Goal: Task Accomplishment & Management: Manage account settings

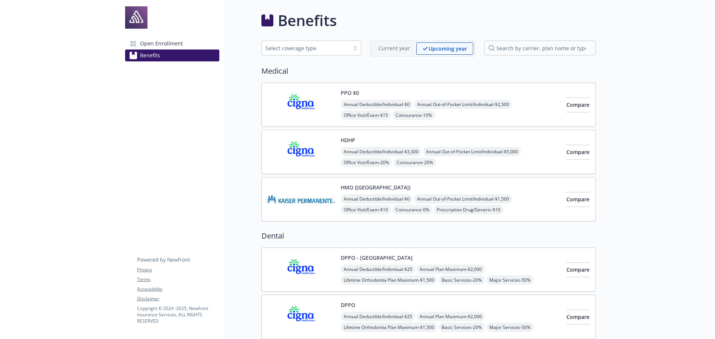
click at [163, 42] on span "Open Enrollment" at bounding box center [161, 44] width 43 height 12
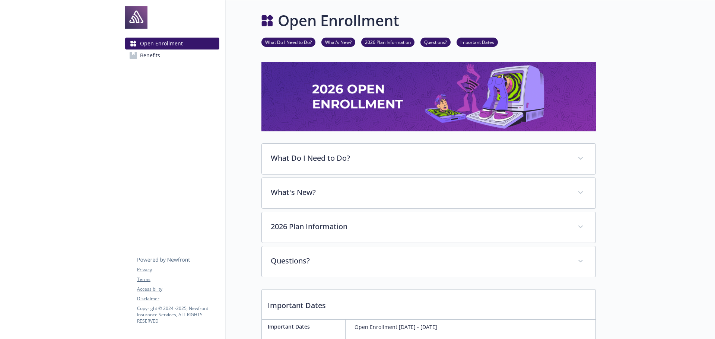
click at [154, 56] on span "Benefits" at bounding box center [150, 55] width 20 height 12
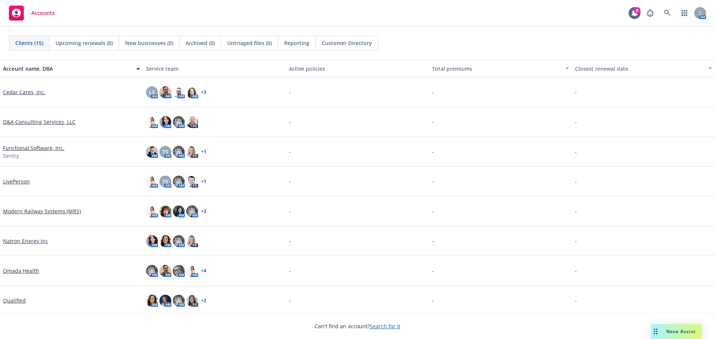
click at [389, 326] on link "Search for it" at bounding box center [385, 326] width 31 height 7
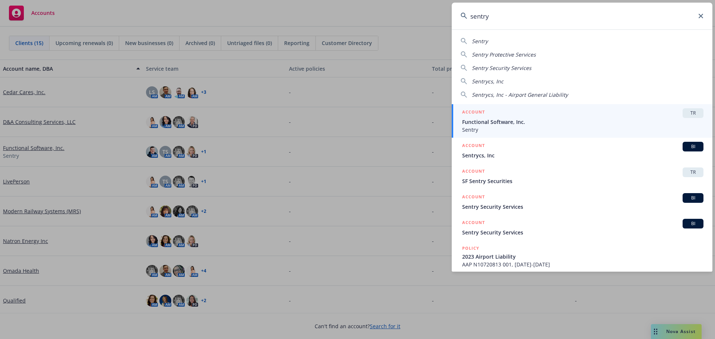
type input "sentry"
click at [478, 122] on span "Functional Software, Inc." at bounding box center [582, 122] width 241 height 8
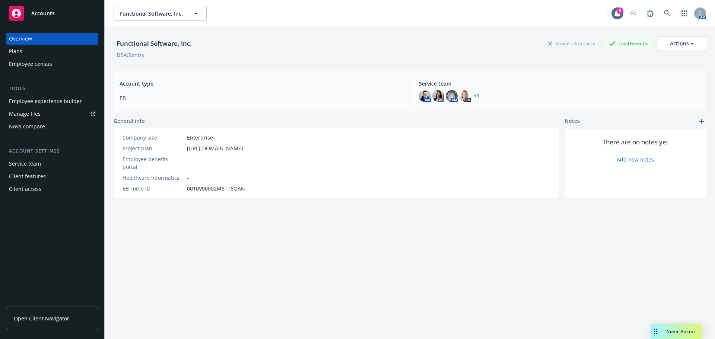
click at [35, 102] on div "Employee experience builder" at bounding box center [45, 101] width 73 height 12
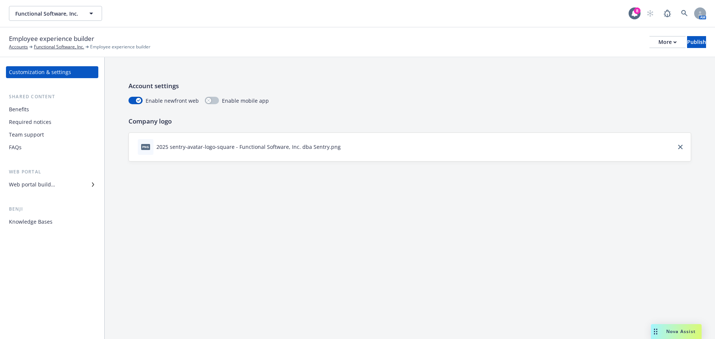
click at [56, 185] on div "Web portal builder" at bounding box center [52, 185] width 86 height 12
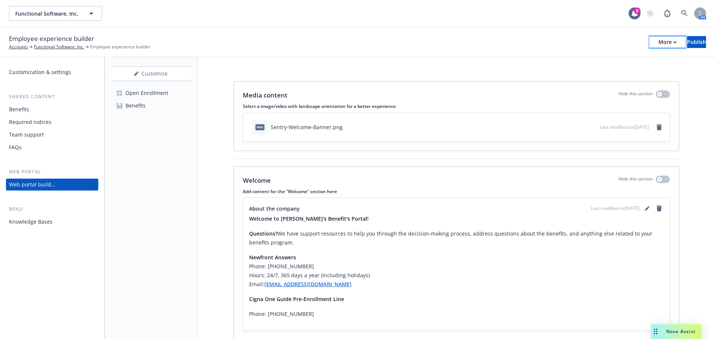
click at [658, 45] on div "More" at bounding box center [667, 41] width 18 height 11
click at [582, 70] on link "Copy portal link" at bounding box center [605, 73] width 110 height 15
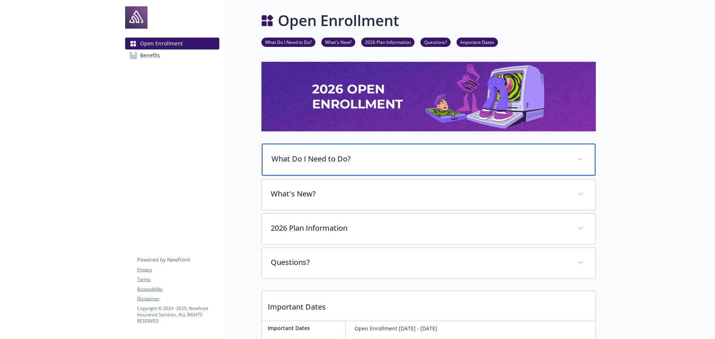
click at [391, 161] on p "What Do I Need to Do?" at bounding box center [419, 158] width 296 height 11
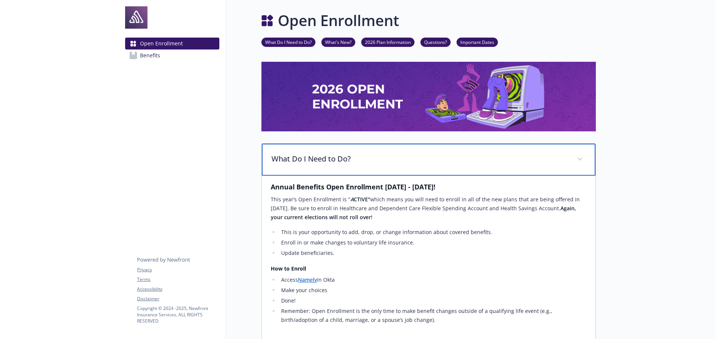
click at [390, 160] on p "What Do I Need to Do?" at bounding box center [419, 158] width 296 height 11
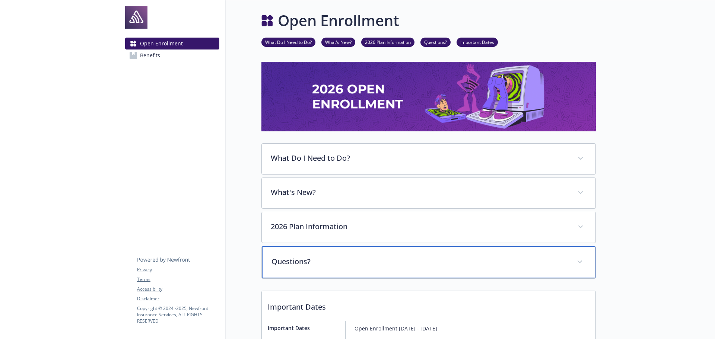
click at [367, 261] on p "Questions?" at bounding box center [419, 261] width 296 height 11
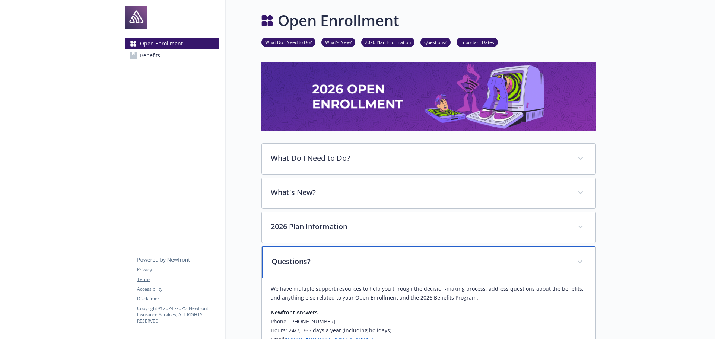
click at [367, 261] on p "Questions?" at bounding box center [419, 261] width 296 height 11
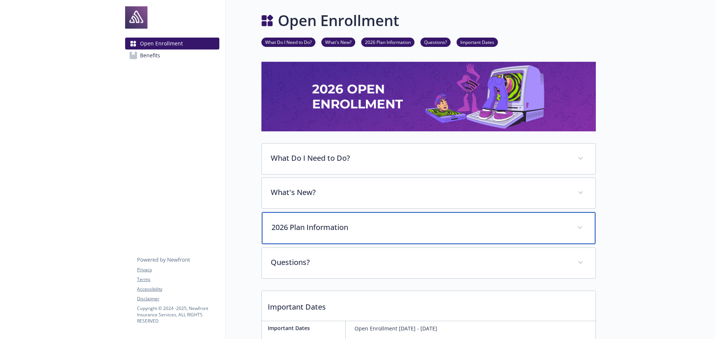
click at [373, 226] on p "2026 Plan Information" at bounding box center [419, 227] width 296 height 11
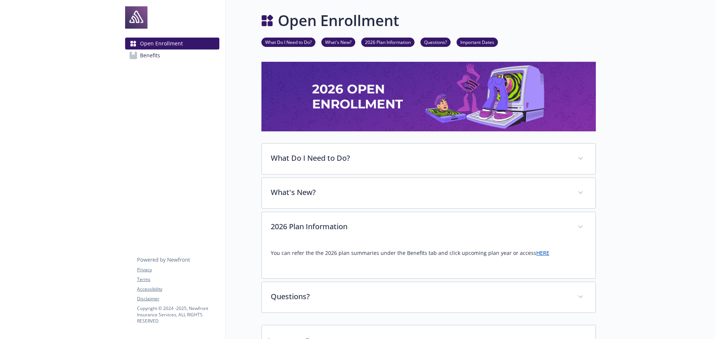
click at [533, 257] on p "You can refer the the 2026 plan summaries under the Benefits tab and click upco…" at bounding box center [429, 253] width 316 height 9
click at [536, 254] on link "HERE" at bounding box center [542, 252] width 13 height 7
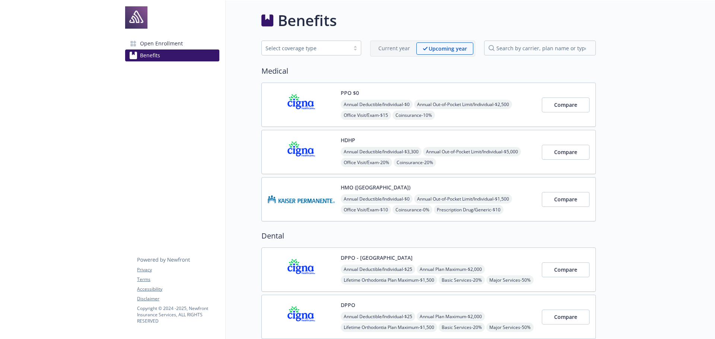
click at [151, 44] on span "Open Enrollment" at bounding box center [161, 44] width 43 height 12
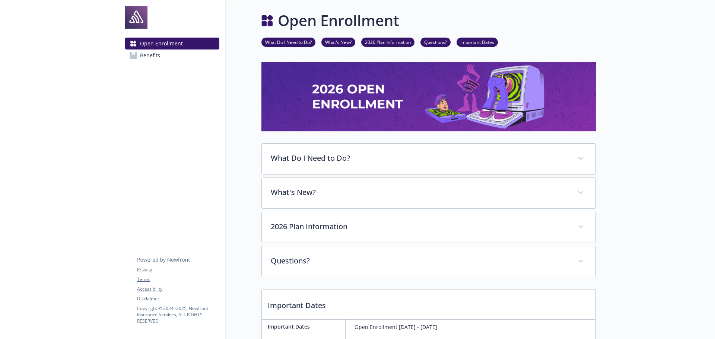
click at [150, 55] on span "Benefits" at bounding box center [150, 55] width 20 height 12
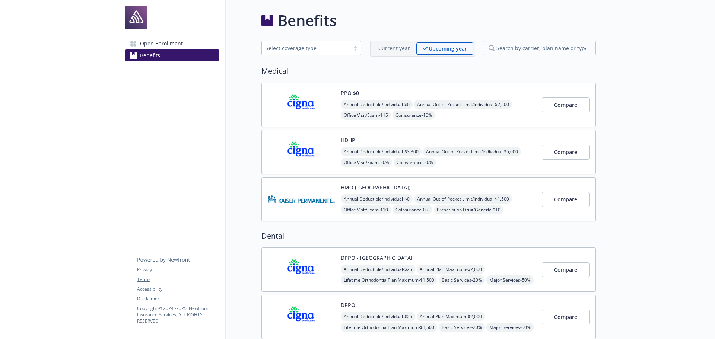
click at [152, 42] on span "Open Enrollment" at bounding box center [161, 44] width 43 height 12
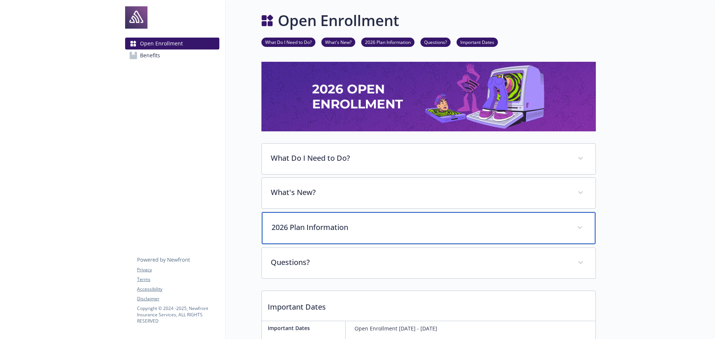
click at [411, 233] on div "2026 Plan Information" at bounding box center [428, 228] width 333 height 32
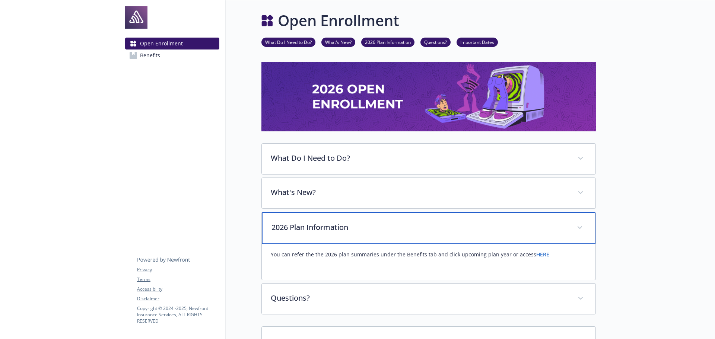
click at [411, 233] on p "2026 Plan Information" at bounding box center [419, 227] width 296 height 11
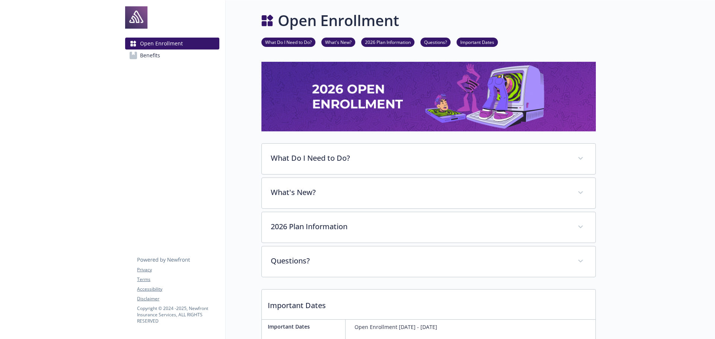
click at [150, 55] on span "Benefits" at bounding box center [150, 55] width 20 height 12
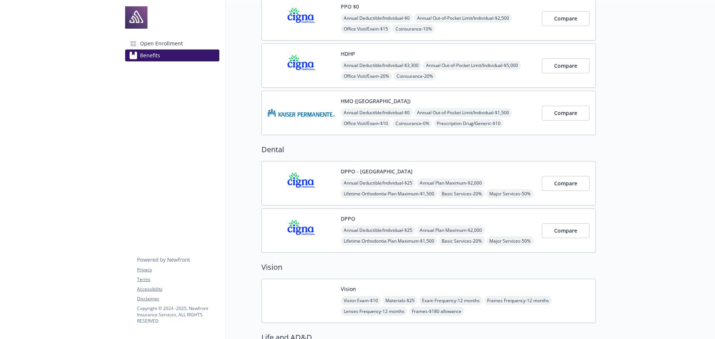
scroll to position [149, 0]
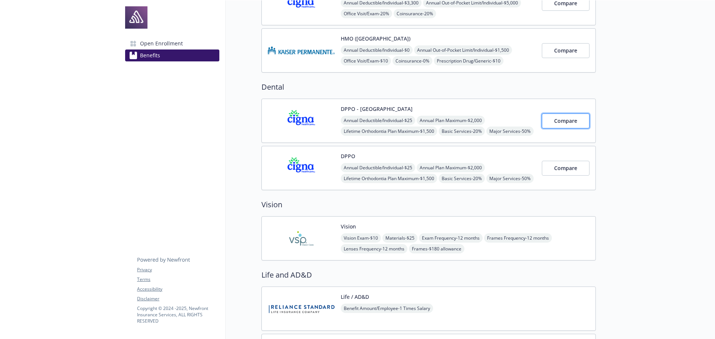
click at [562, 121] on span "Compare" at bounding box center [565, 120] width 23 height 7
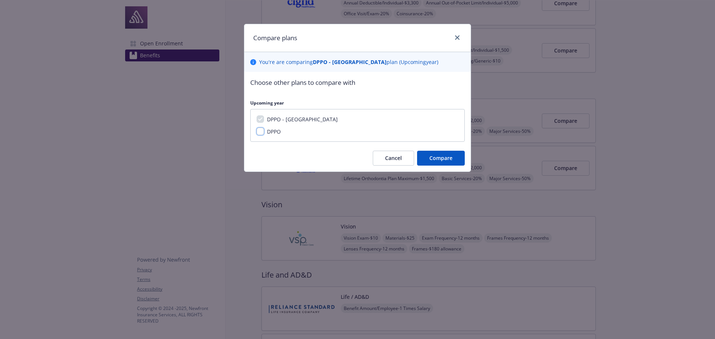
click at [258, 130] on input "DPPO" at bounding box center [259, 131] width 7 height 7
checkbox input "true"
click at [440, 162] on span "Compare" at bounding box center [440, 157] width 23 height 7
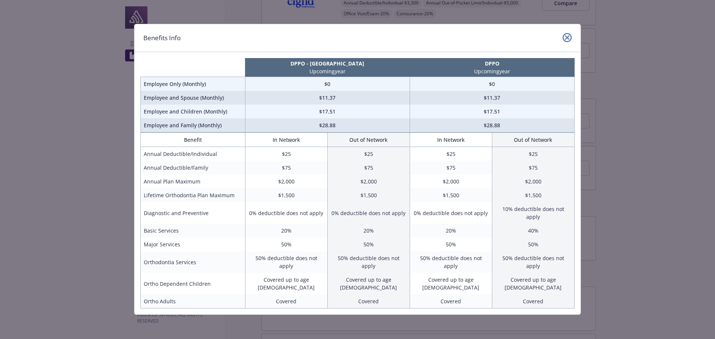
click at [565, 37] on icon "close" at bounding box center [567, 37] width 4 height 4
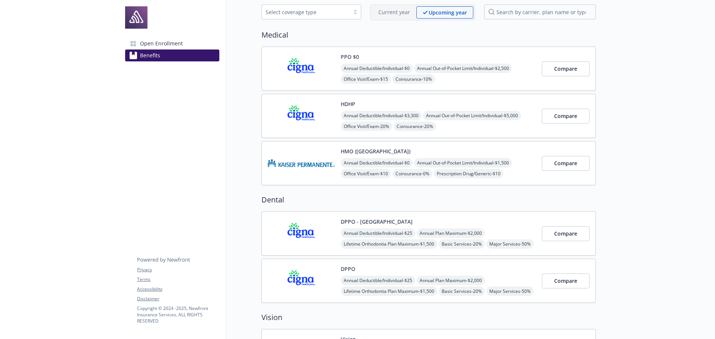
scroll to position [0, 0]
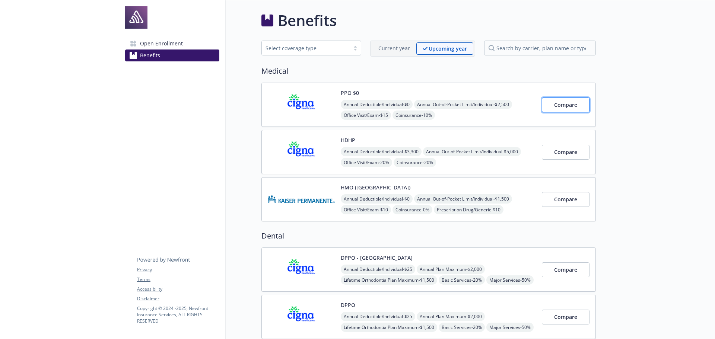
click at [555, 106] on span "Compare" at bounding box center [565, 104] width 23 height 7
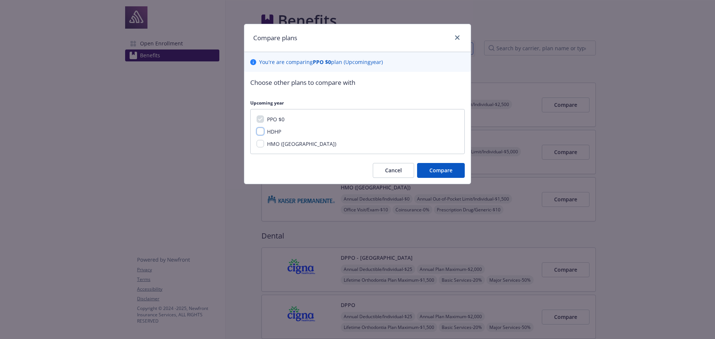
click at [261, 132] on input "HDHP" at bounding box center [259, 131] width 7 height 7
checkbox input "true"
click at [399, 170] on span "Cancel" at bounding box center [393, 170] width 17 height 7
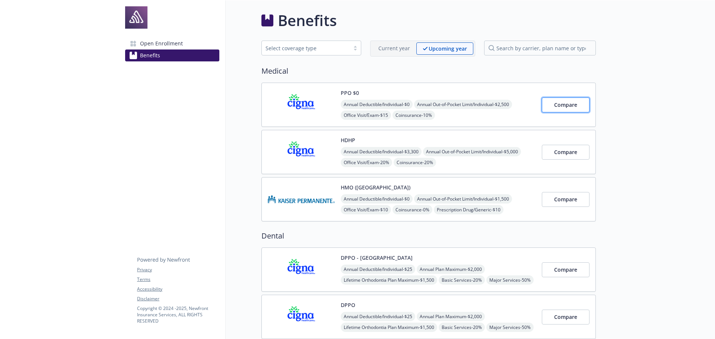
click at [559, 105] on span "Compare" at bounding box center [565, 104] width 23 height 7
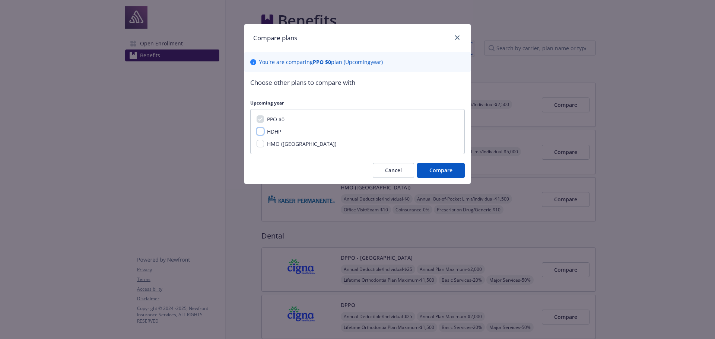
click at [258, 131] on input "HDHP" at bounding box center [259, 131] width 7 height 7
checkbox input "true"
click at [427, 170] on button "Compare" at bounding box center [441, 170] width 48 height 15
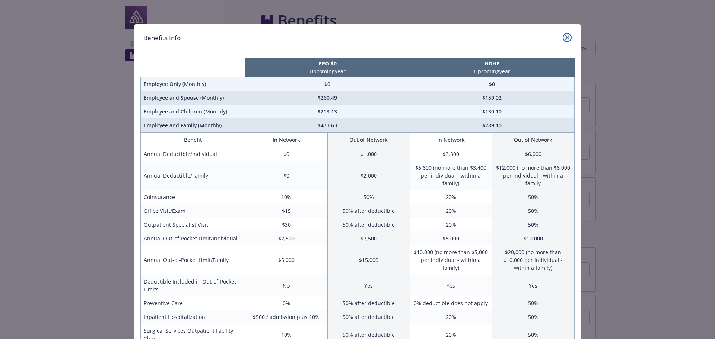
click at [565, 38] on icon "close" at bounding box center [567, 37] width 4 height 4
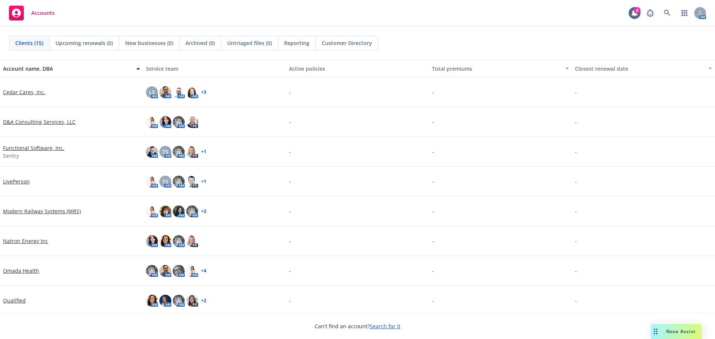
click at [379, 327] on link "Search for it" at bounding box center [385, 326] width 31 height 7
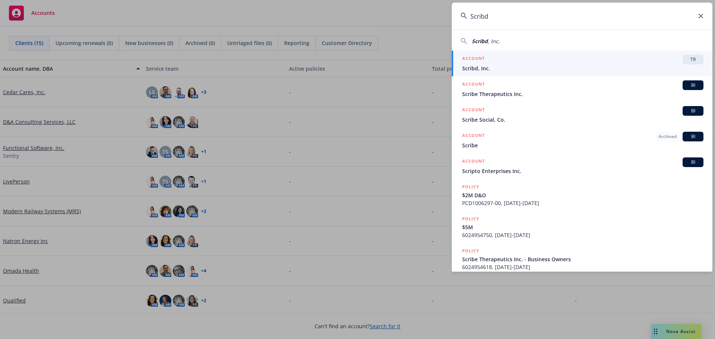
type input "Scribd"
click at [488, 68] on span "Scribd, Inc." at bounding box center [582, 68] width 241 height 8
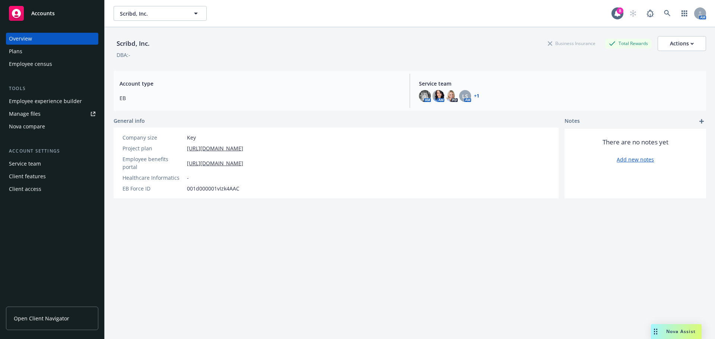
click at [18, 51] on div "Plans" at bounding box center [15, 51] width 13 height 12
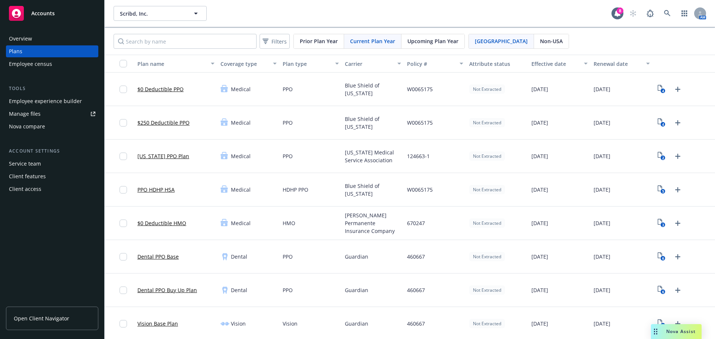
click at [417, 40] on span "Upcoming Plan Year" at bounding box center [432, 41] width 51 height 8
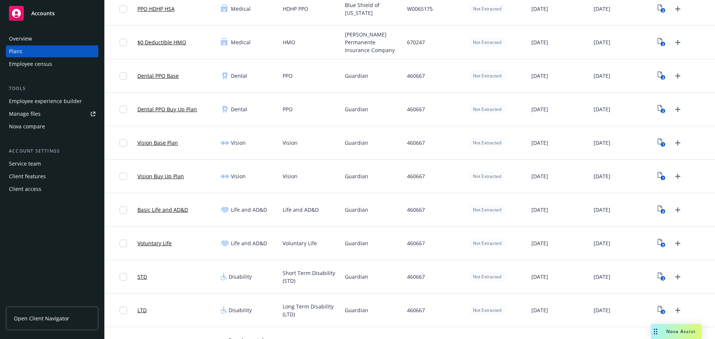
scroll to position [149, 0]
click at [662, 208] on text "4" at bounding box center [663, 210] width 2 height 5
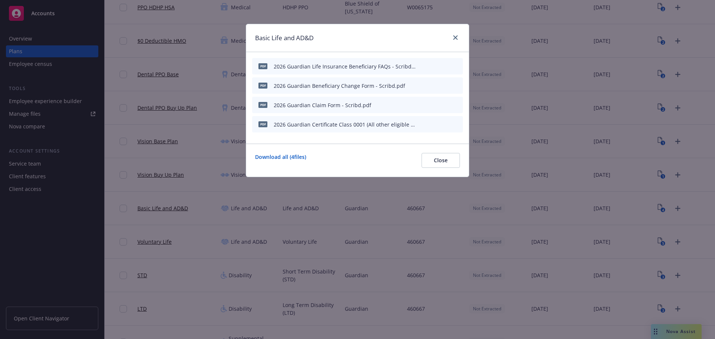
click at [674, 208] on div "Basic Life and AD&D pdf 2026 Guardian Life Insurance Beneficiary FAQs - Scribd.…" at bounding box center [357, 169] width 715 height 339
click at [671, 209] on div "Basic Life and AD&D pdf 2026 Guardian Life Insurance Beneficiary FAQs - Scribd.…" at bounding box center [357, 169] width 715 height 339
click at [456, 39] on icon "close" at bounding box center [455, 37] width 4 height 4
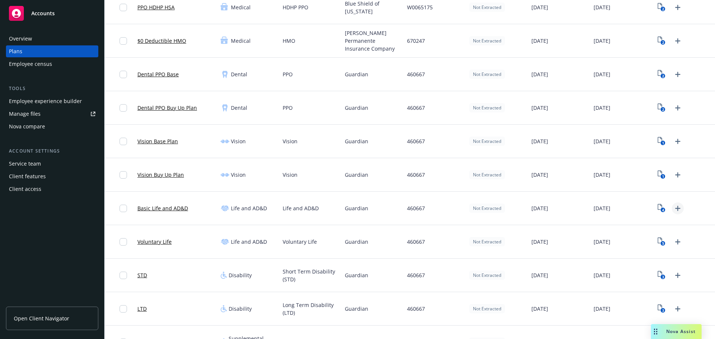
click at [675, 208] on icon "Upload Plan Documents" at bounding box center [677, 208] width 5 height 5
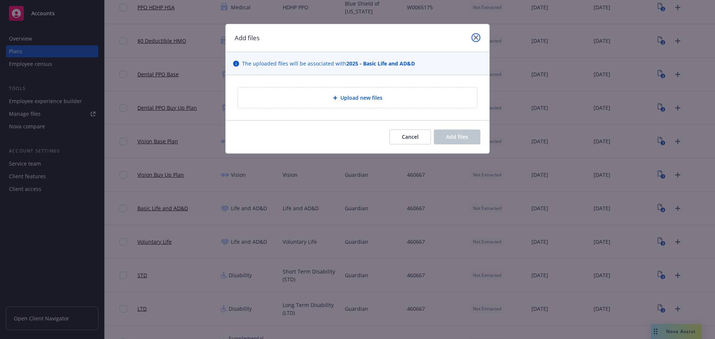
click at [474, 38] on icon "close" at bounding box center [475, 37] width 4 height 4
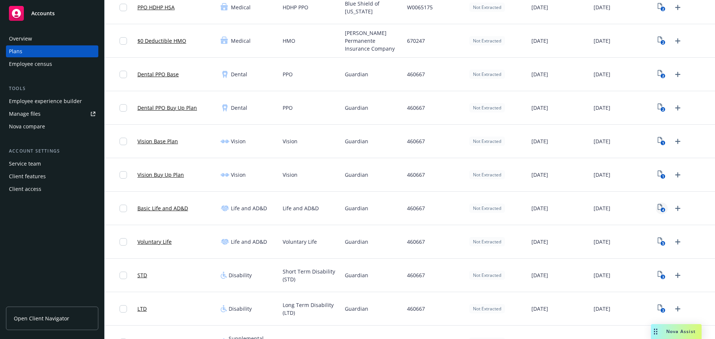
click at [660, 208] on rect "View Plan Documents" at bounding box center [662, 210] width 5 height 5
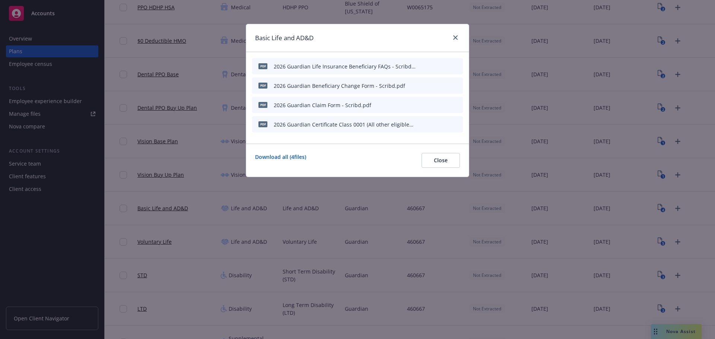
click at [455, 124] on icon "archive file" at bounding box center [455, 124] width 5 height 6
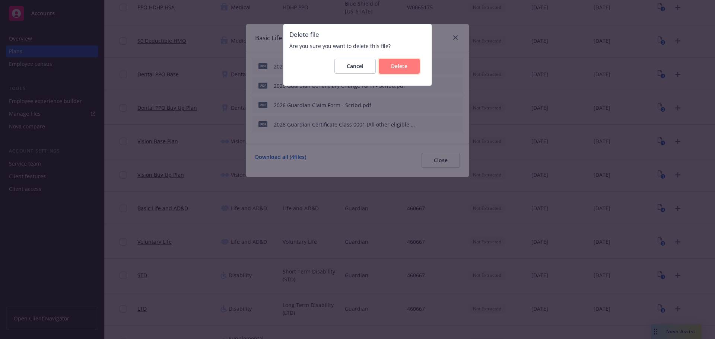
click at [402, 70] on button "Delete" at bounding box center [399, 66] width 41 height 15
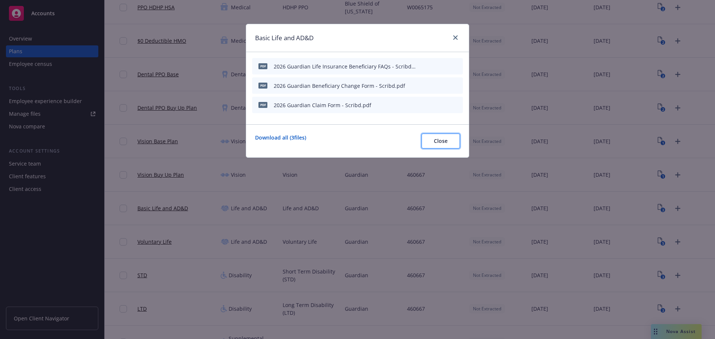
click at [434, 144] on span "Close" at bounding box center [441, 140] width 14 height 7
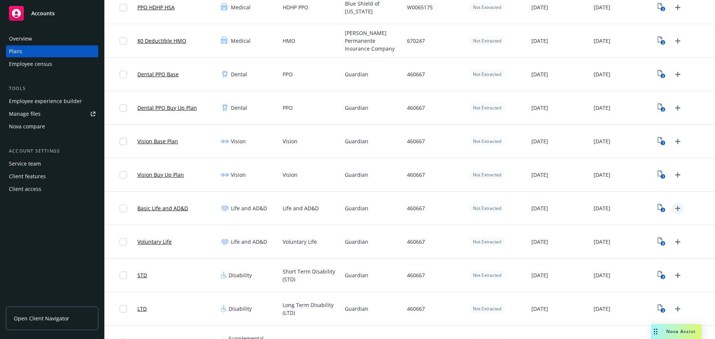
click at [673, 208] on icon "Upload Plan Documents" at bounding box center [677, 208] width 9 height 9
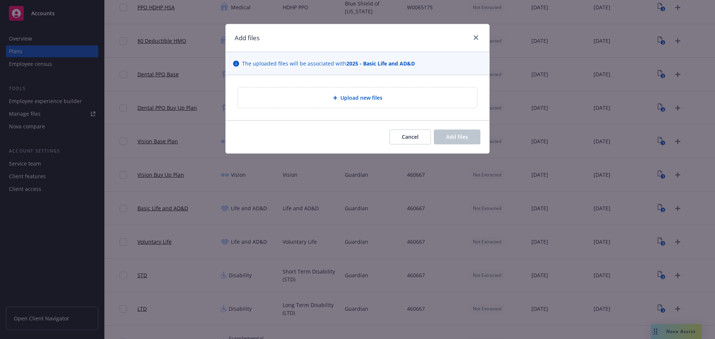
click at [303, 98] on div "Upload new files" at bounding box center [357, 97] width 227 height 9
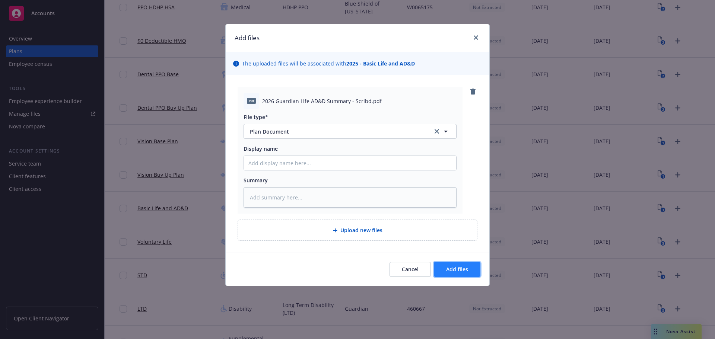
click at [451, 271] on span "Add files" at bounding box center [457, 269] width 22 height 7
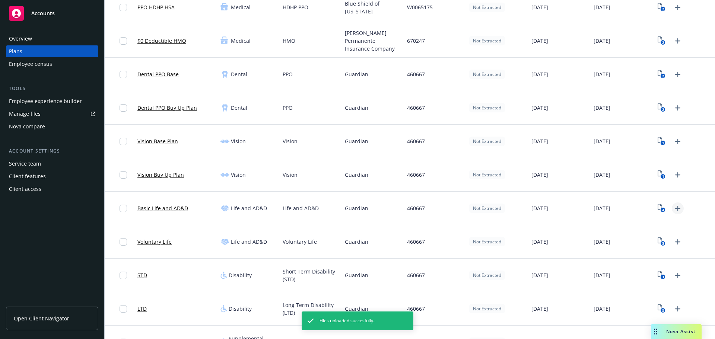
click at [675, 206] on icon "Upload Plan Documents" at bounding box center [677, 208] width 5 height 5
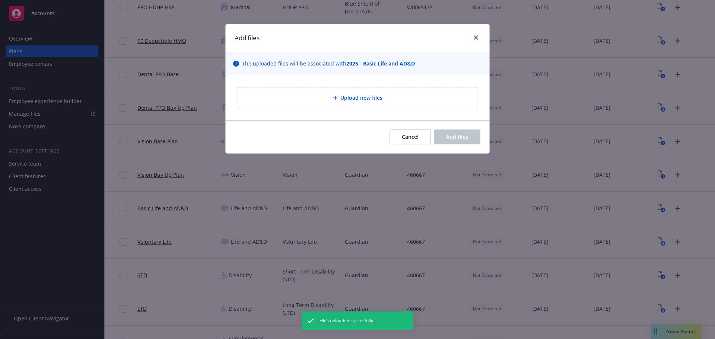
click at [296, 100] on div "Upload new files" at bounding box center [357, 97] width 227 height 9
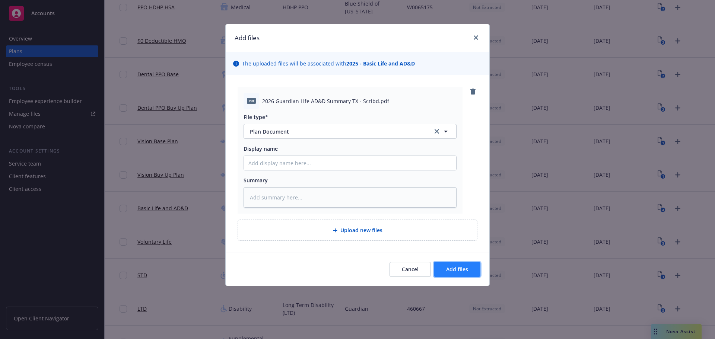
click at [451, 267] on span "Add files" at bounding box center [457, 269] width 22 height 7
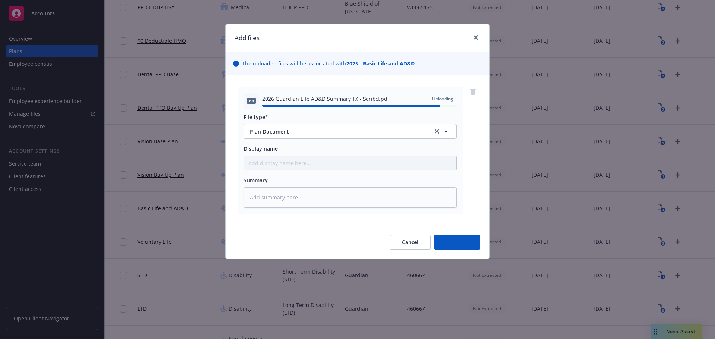
type textarea "x"
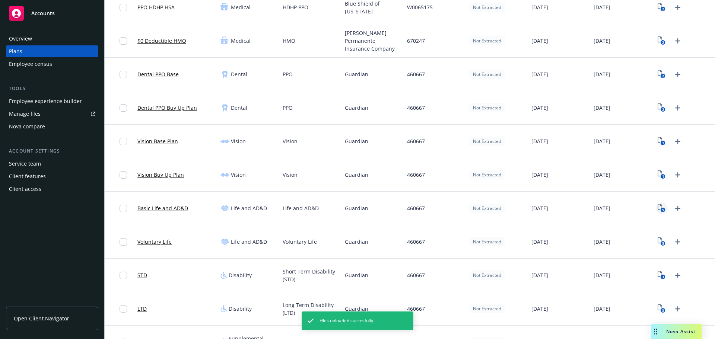
click at [658, 208] on icon "5" at bounding box center [661, 208] width 8 height 9
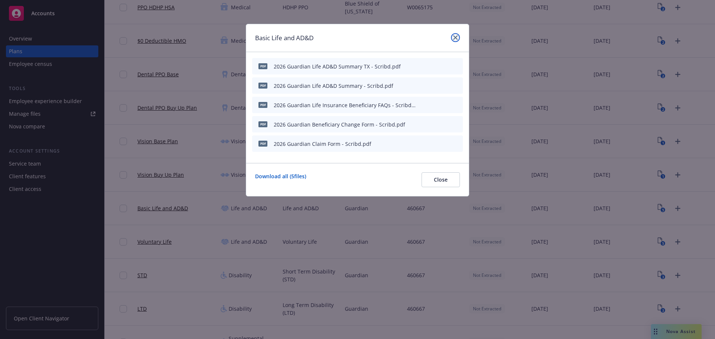
click at [456, 37] on icon "close" at bounding box center [455, 37] width 4 height 4
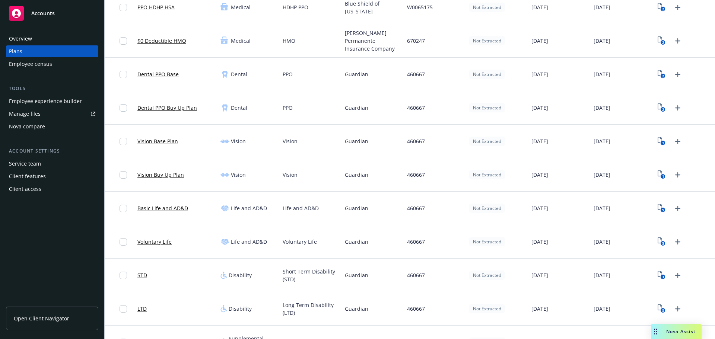
click at [57, 103] on div "Employee experience builder" at bounding box center [45, 101] width 73 height 12
click at [67, 99] on div "Employee experience builder" at bounding box center [45, 101] width 73 height 12
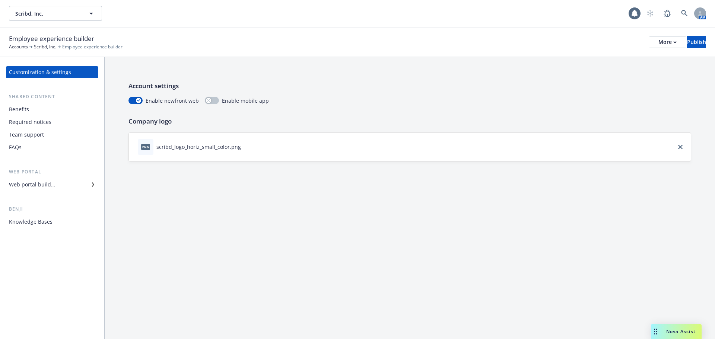
click at [42, 186] on div "Web portal builder" at bounding box center [32, 185] width 46 height 12
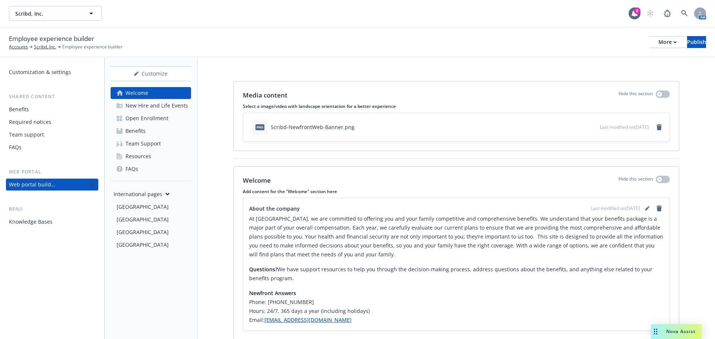
click at [21, 110] on div "Benefits" at bounding box center [19, 109] width 20 height 12
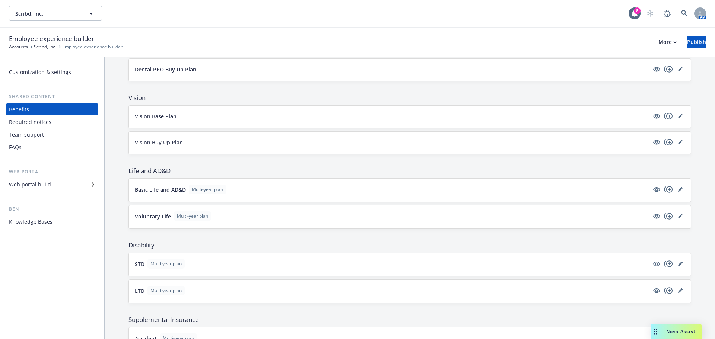
scroll to position [298, 0]
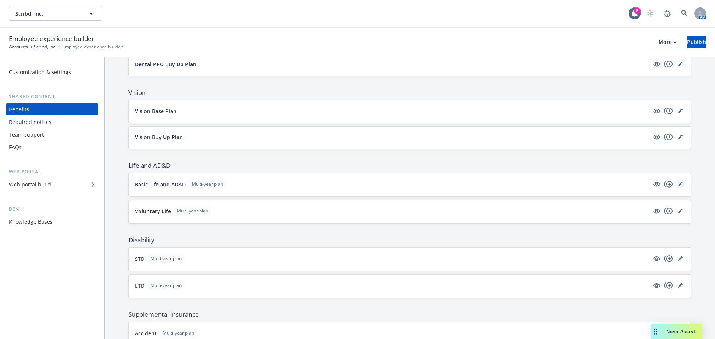
click at [678, 185] on icon "editPencil" at bounding box center [680, 185] width 4 height 4
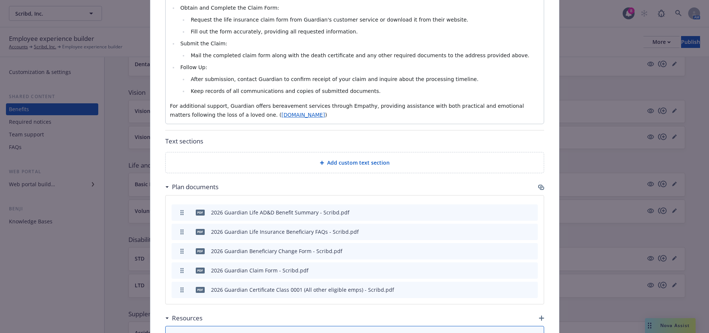
scroll to position [655, 0]
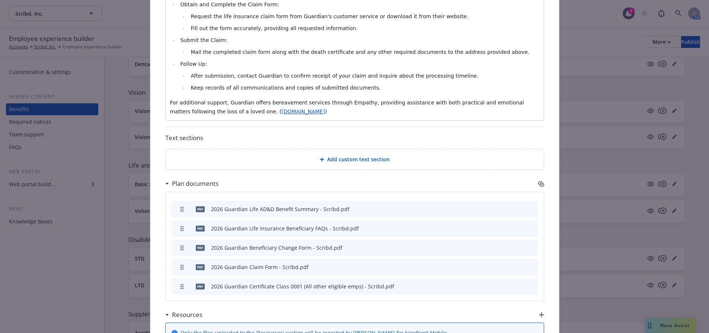
click at [530, 206] on icon "archive file" at bounding box center [530, 209] width 5 height 6
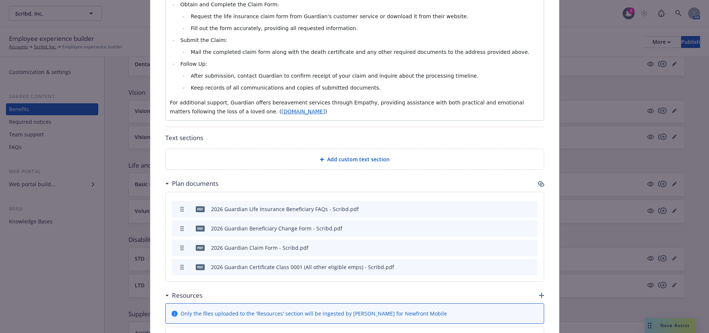
click at [530, 264] on icon "archive file" at bounding box center [530, 267] width 5 height 6
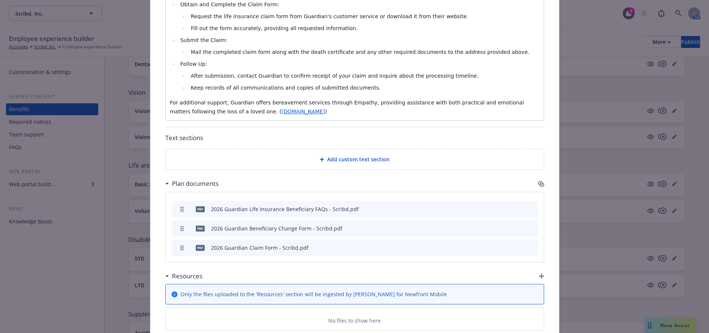
click at [538, 181] on icon "button" at bounding box center [541, 184] width 6 height 6
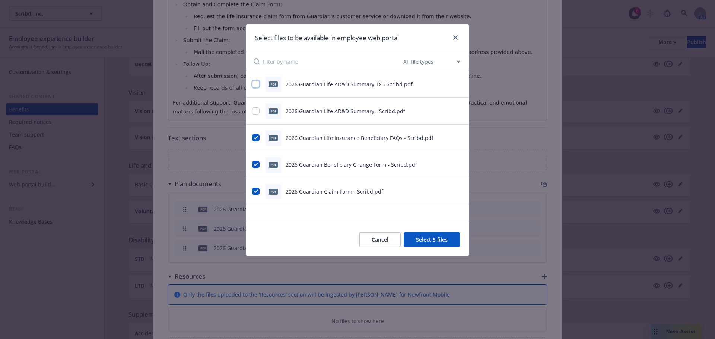
click at [256, 84] on input "checkbox" at bounding box center [255, 83] width 7 height 7
checkbox input "true"
click at [254, 111] on input "checkbox" at bounding box center [255, 110] width 7 height 7
checkbox input "true"
click at [416, 243] on button "Select 7 files" at bounding box center [431, 239] width 56 height 15
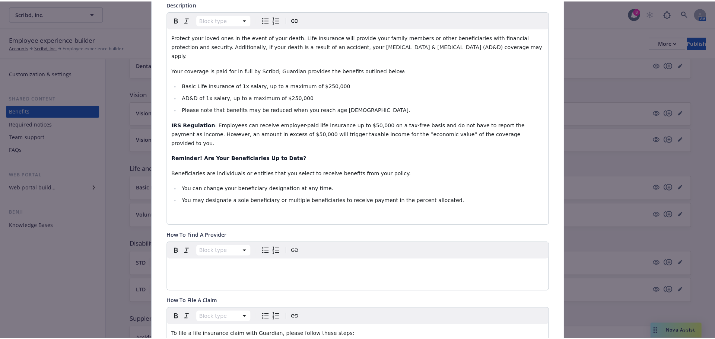
scroll to position [0, 0]
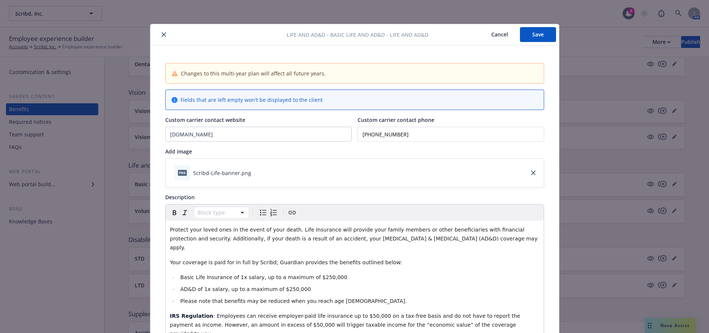
click at [529, 36] on button "Save" at bounding box center [538, 34] width 36 height 15
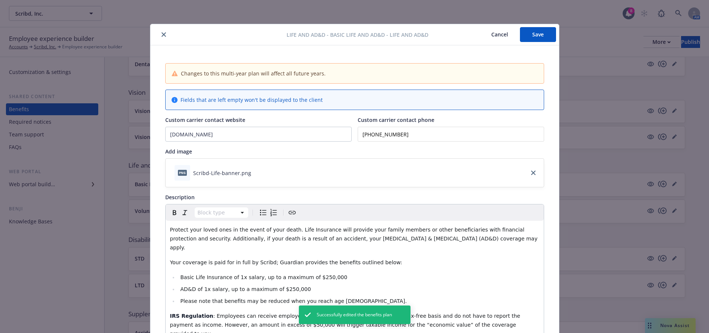
click at [162, 34] on icon "close" at bounding box center [164, 34] width 4 height 4
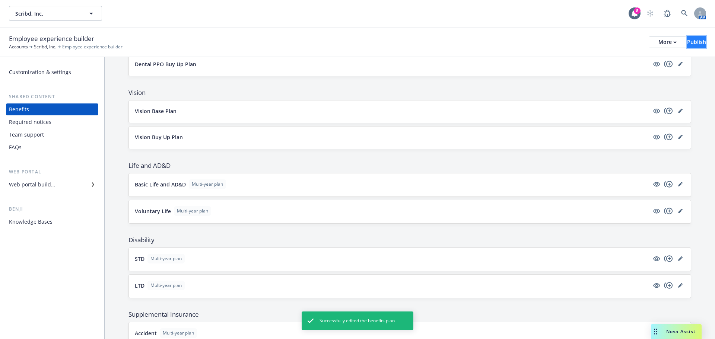
click at [687, 44] on div "Publish" at bounding box center [696, 41] width 19 height 11
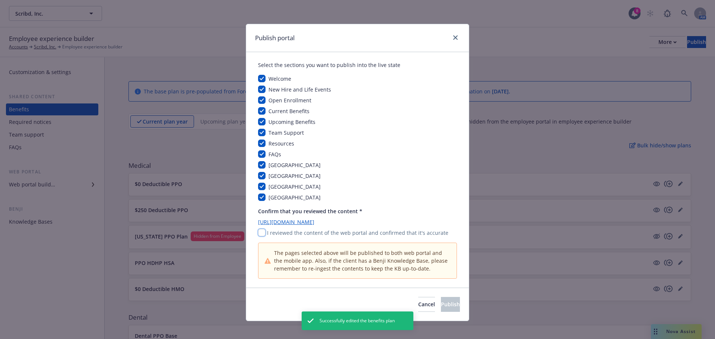
click at [258, 231] on input "checkbox" at bounding box center [261, 232] width 7 height 7
checkbox input "true"
click at [441, 303] on span "Publish" at bounding box center [450, 304] width 19 height 7
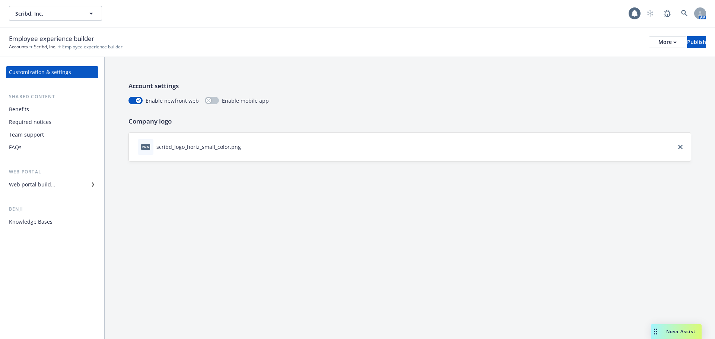
click at [57, 187] on div "Web portal builder" at bounding box center [52, 185] width 86 height 12
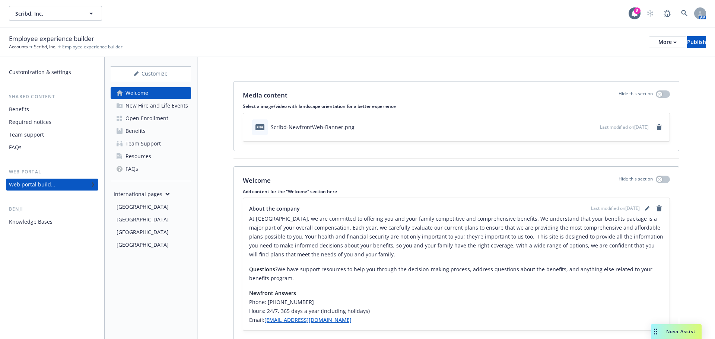
click at [144, 132] on div "Benefits" at bounding box center [135, 131] width 20 height 12
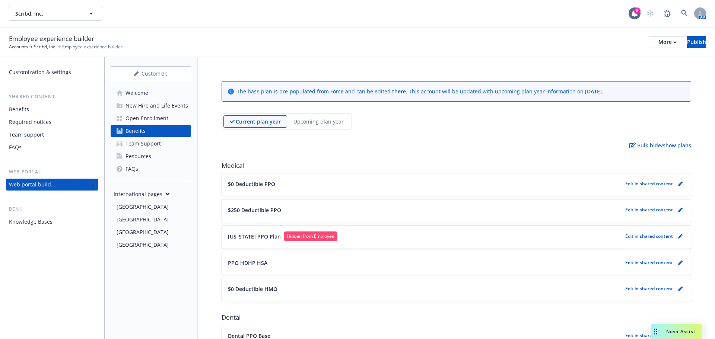
click at [317, 122] on p "Upcoming plan year" at bounding box center [318, 122] width 50 height 8
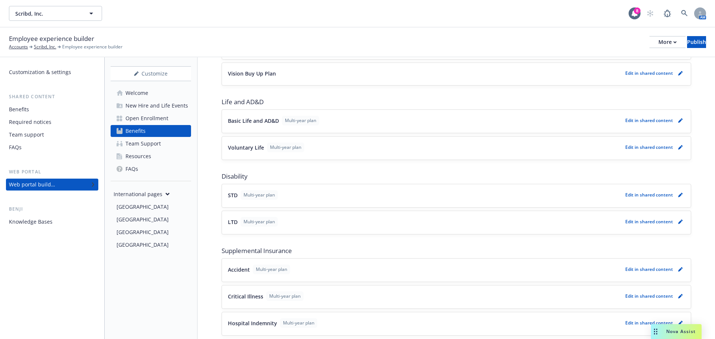
scroll to position [335, 0]
click at [678, 122] on icon "pencil" at bounding box center [680, 121] width 4 height 4
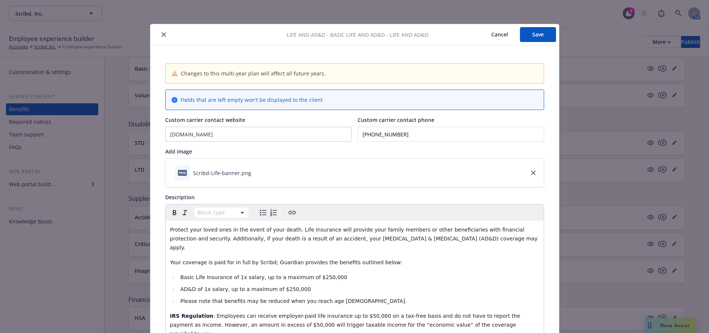
click at [162, 34] on icon "close" at bounding box center [164, 34] width 4 height 4
